Goal: Information Seeking & Learning: Learn about a topic

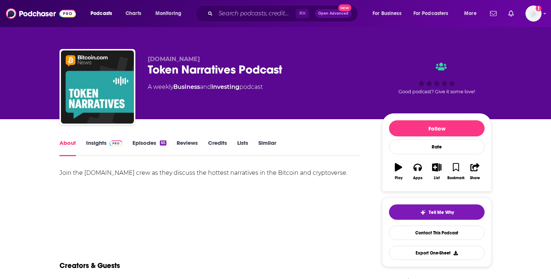
click at [95, 144] on link "Insights" at bounding box center [104, 147] width 36 height 17
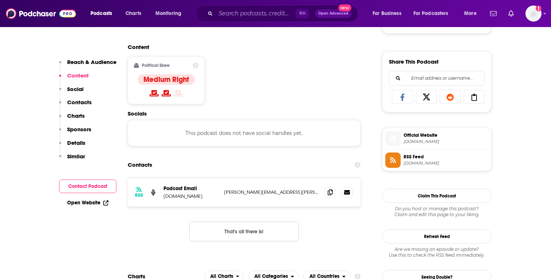
scroll to position [448, 0]
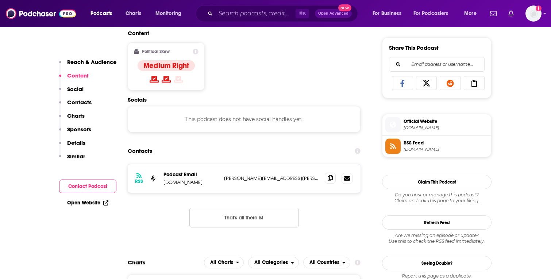
click at [332, 180] on icon at bounding box center [330, 178] width 5 height 6
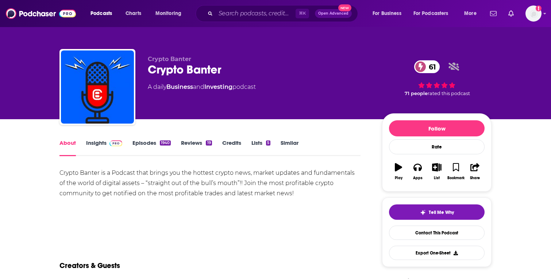
click at [99, 145] on link "Insights" at bounding box center [104, 147] width 36 height 17
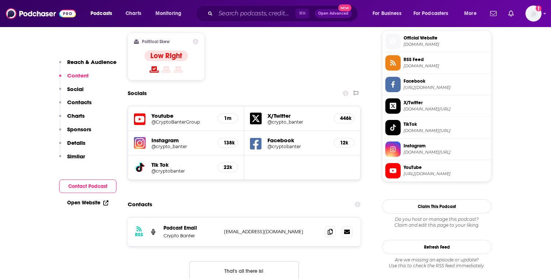
scroll to position [624, 0]
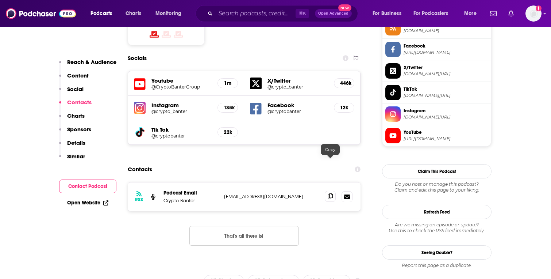
click at [332, 193] on icon at bounding box center [330, 196] width 5 height 6
